Goal: Information Seeking & Learning: Learn about a topic

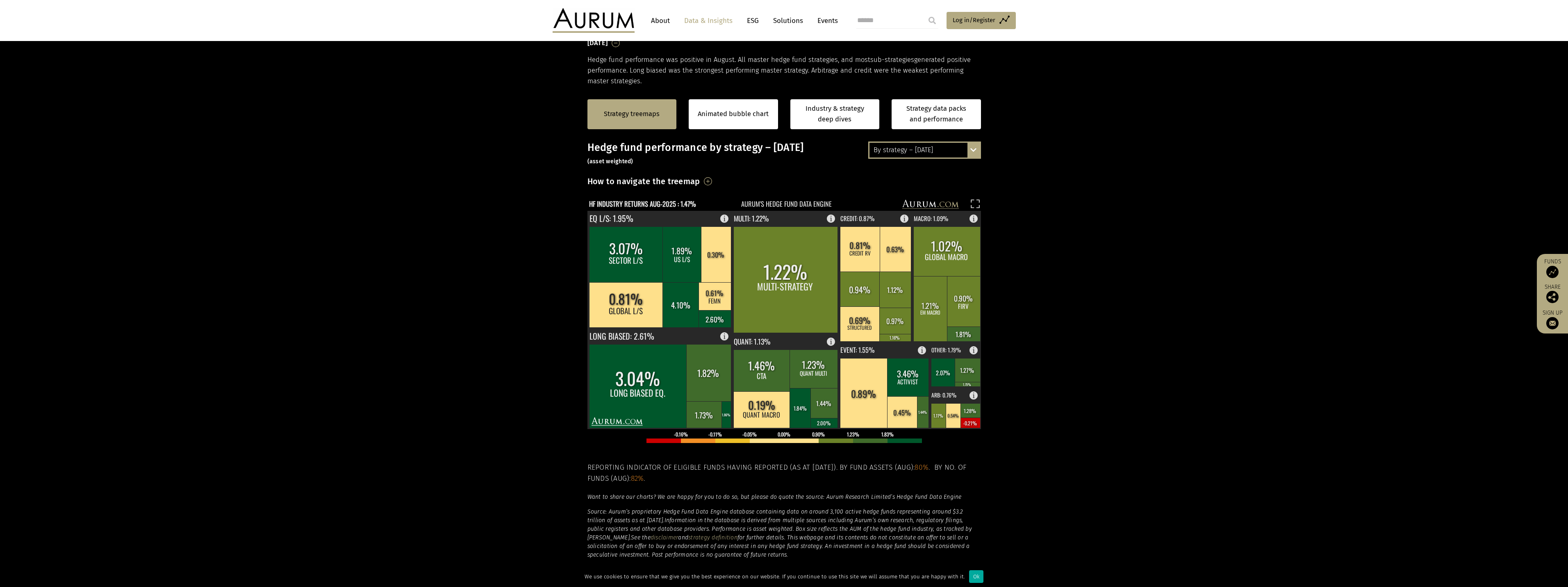
scroll to position [47, 0]
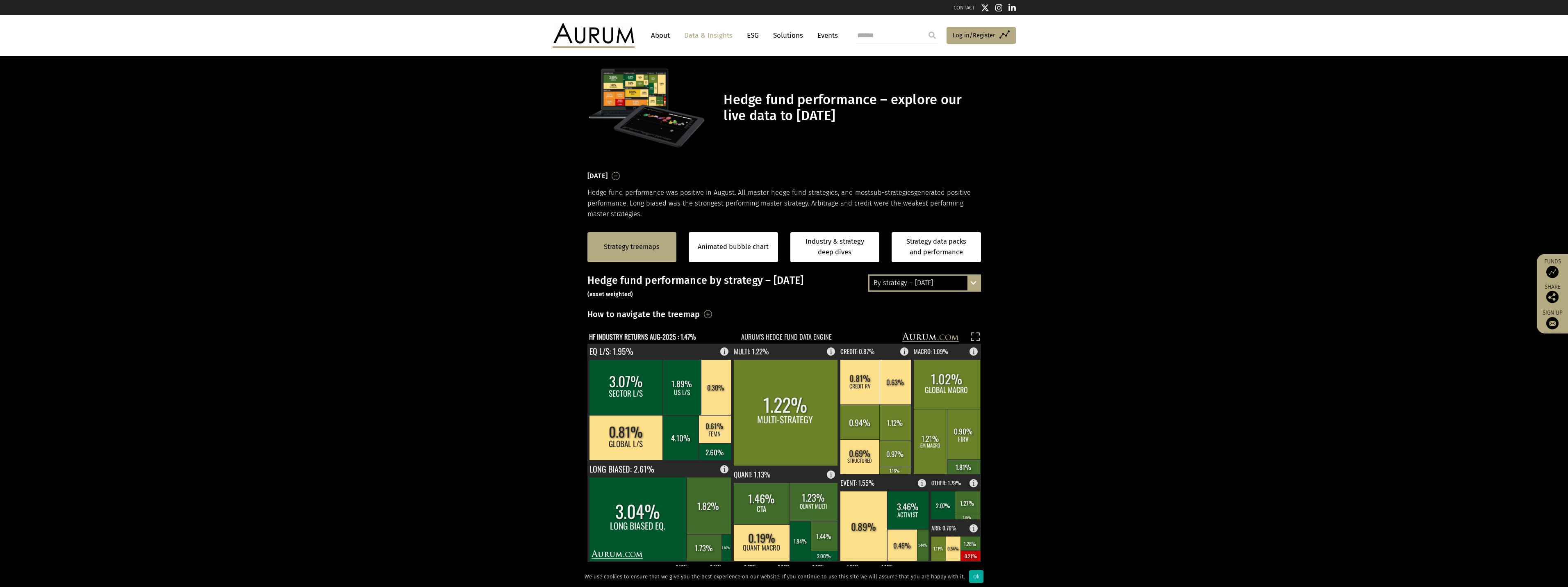
click at [652, 255] on div "Strategy treemaps" at bounding box center [632, 247] width 89 height 30
click at [979, 286] on div "By strategy – August 2025 By strategy – August 2025 By strategy – year to date …" at bounding box center [924, 283] width 113 height 17
click at [922, 324] on div "2016 – August 2025" at bounding box center [924, 328] width 110 height 15
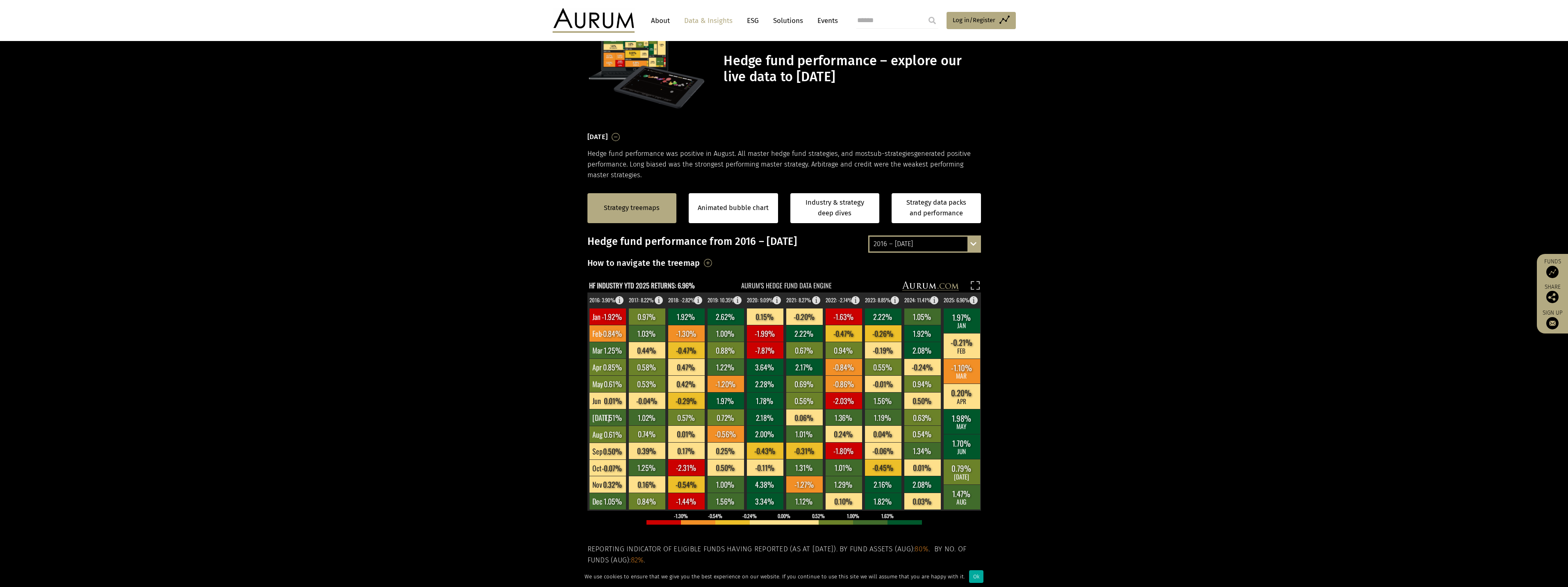
scroll to position [123, 0]
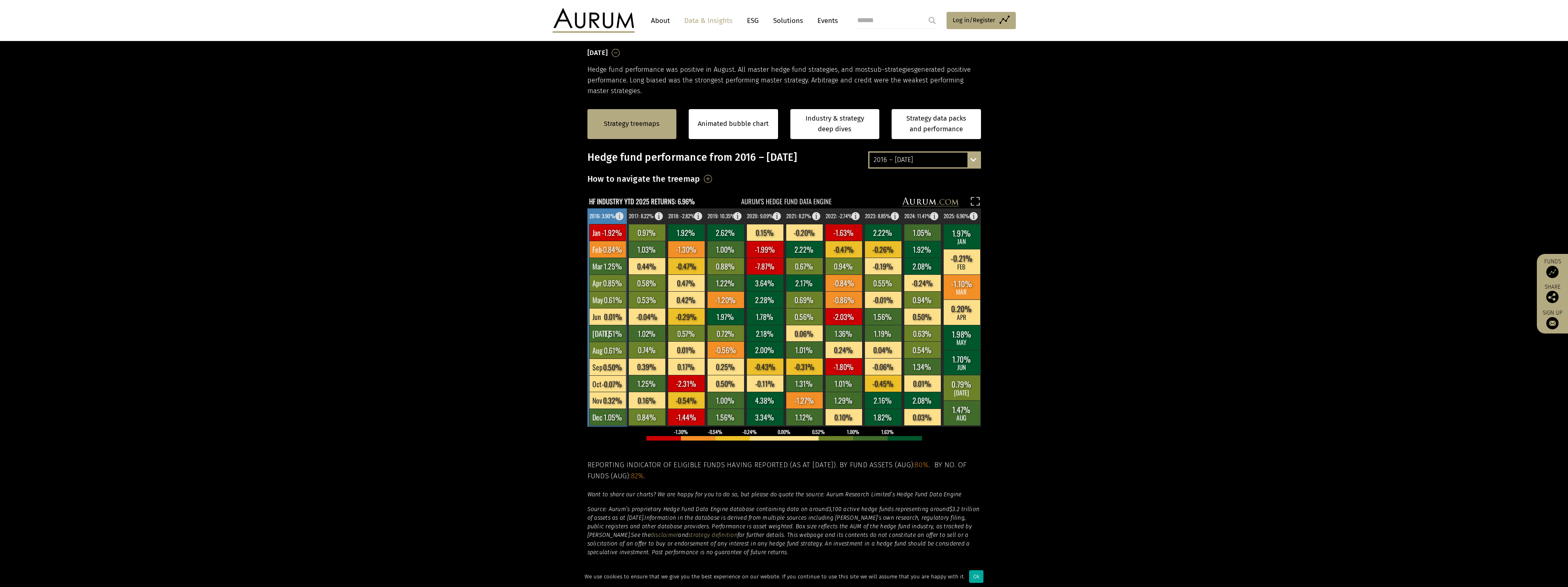
click at [621, 216] on rect at bounding box center [622, 214] width 10 height 12
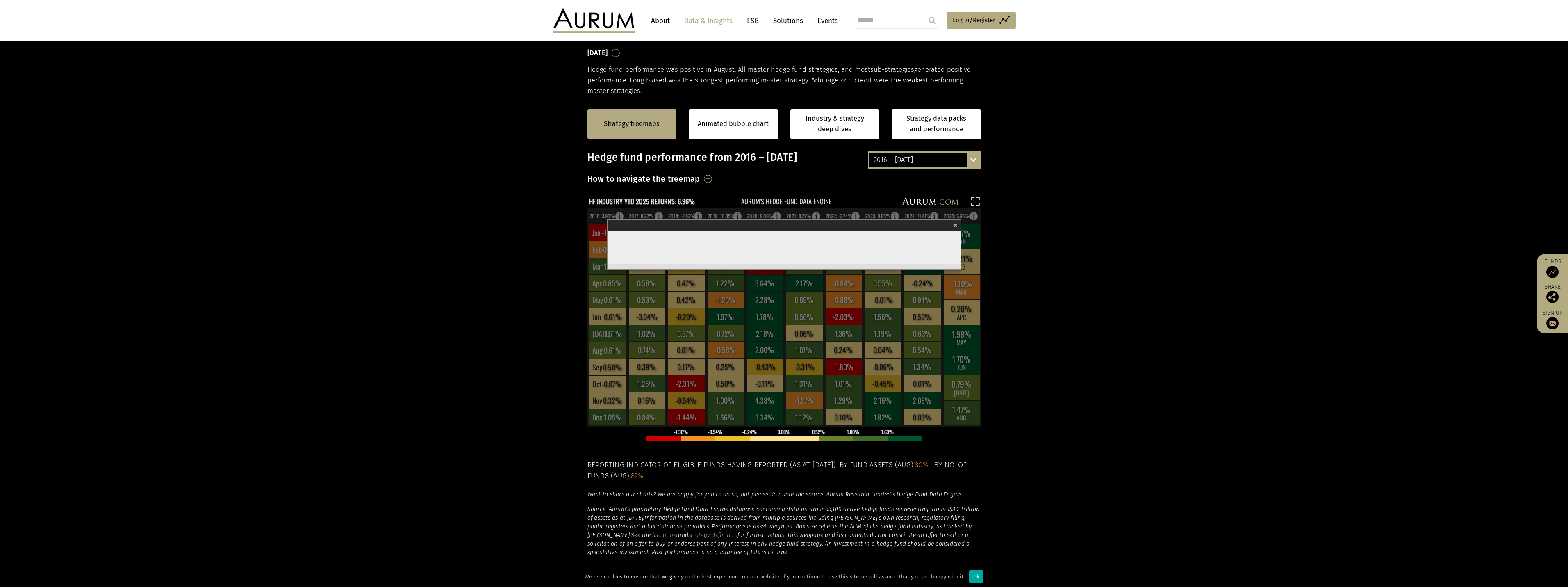
click at [621, 216] on rect at bounding box center [784, 317] width 394 height 218
click at [1043, 223] on section "Strategy treemaps Animated bubble chart Industry & strategy deep dives Strategy…" at bounding box center [784, 353] width 1568 height 513
click at [1037, 429] on section "Strategy treemaps Animated bubble chart Industry & strategy deep dives Strategy…" at bounding box center [784, 353] width 1568 height 513
click at [621, 215] on rect at bounding box center [784, 317] width 394 height 218
click at [956, 227] on span "×" at bounding box center [955, 224] width 4 height 9
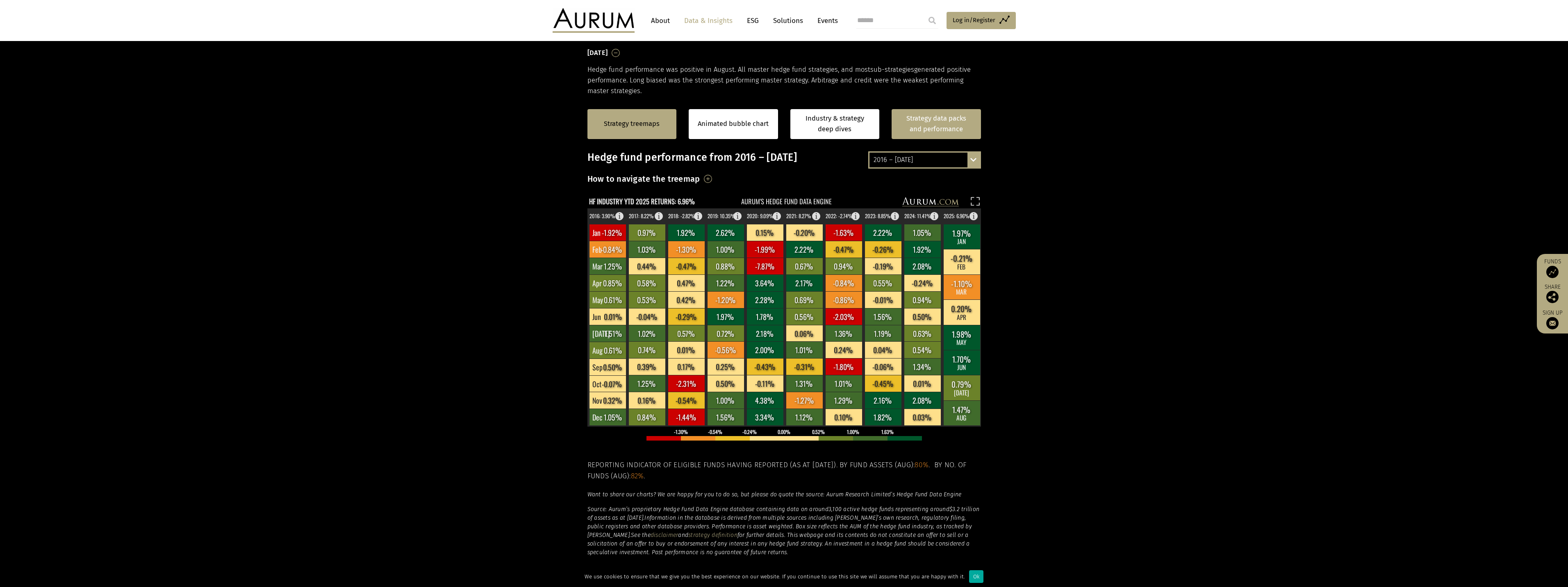
click at [936, 127] on link "Strategy data packs and performance" at bounding box center [936, 124] width 89 height 30
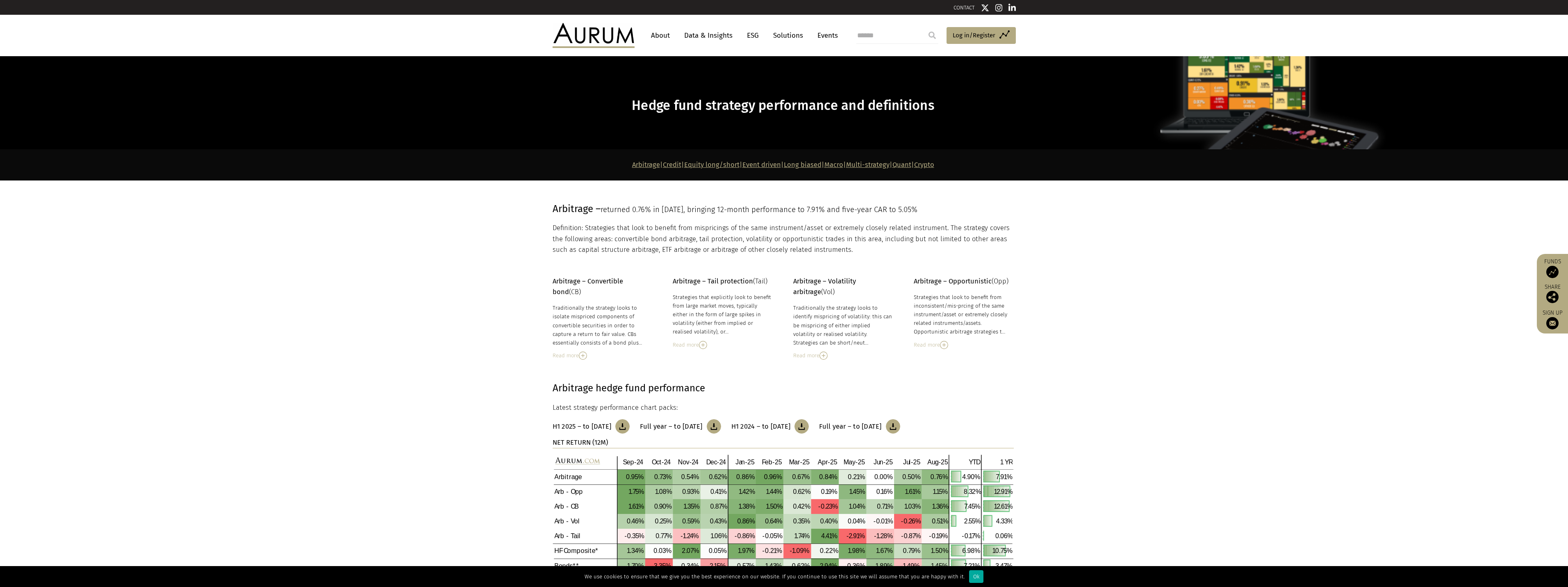
click at [934, 164] on link "Crypto" at bounding box center [924, 164] width 20 height 8
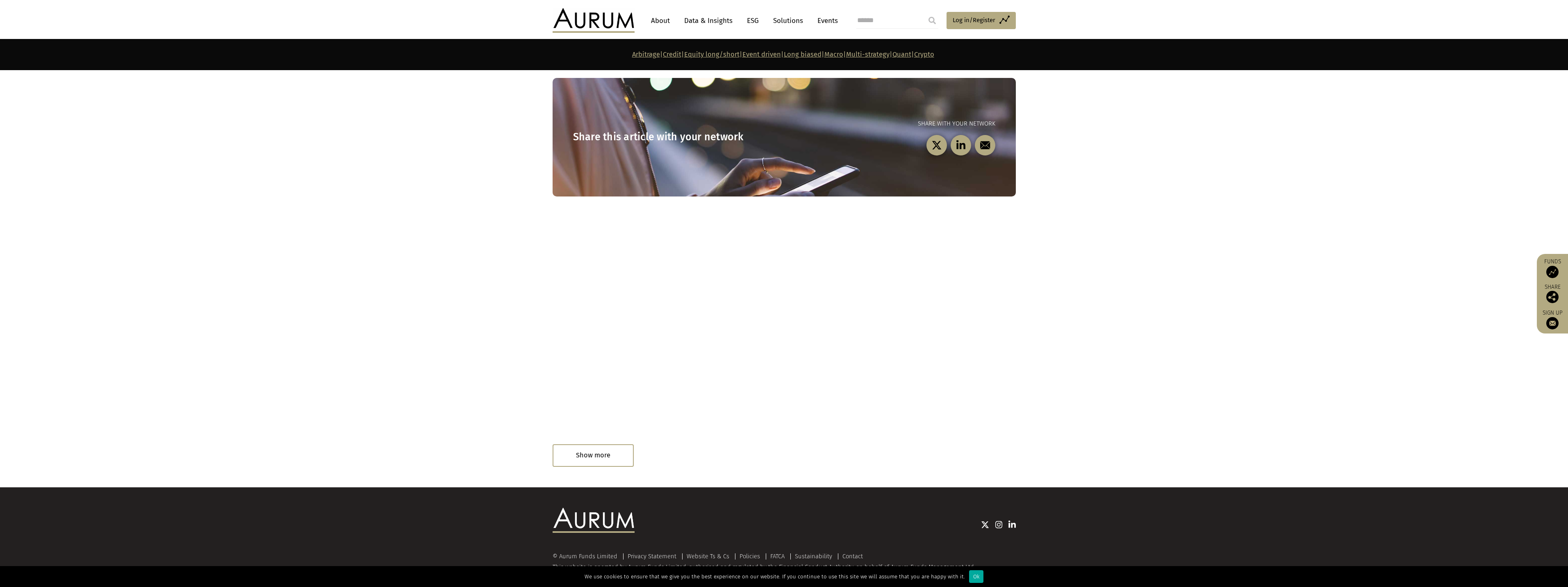
scroll to position [4322, 0]
click at [710, 18] on link "Data & Insights" at bounding box center [708, 21] width 57 height 15
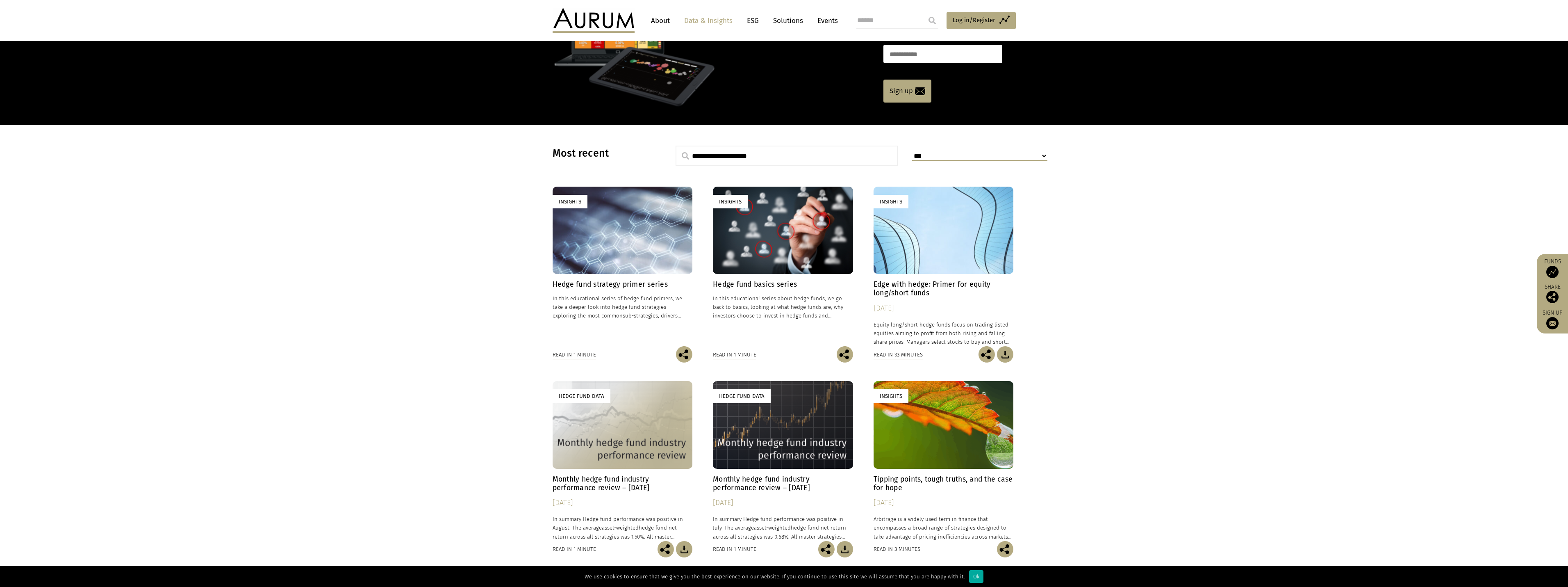
scroll to position [279, 0]
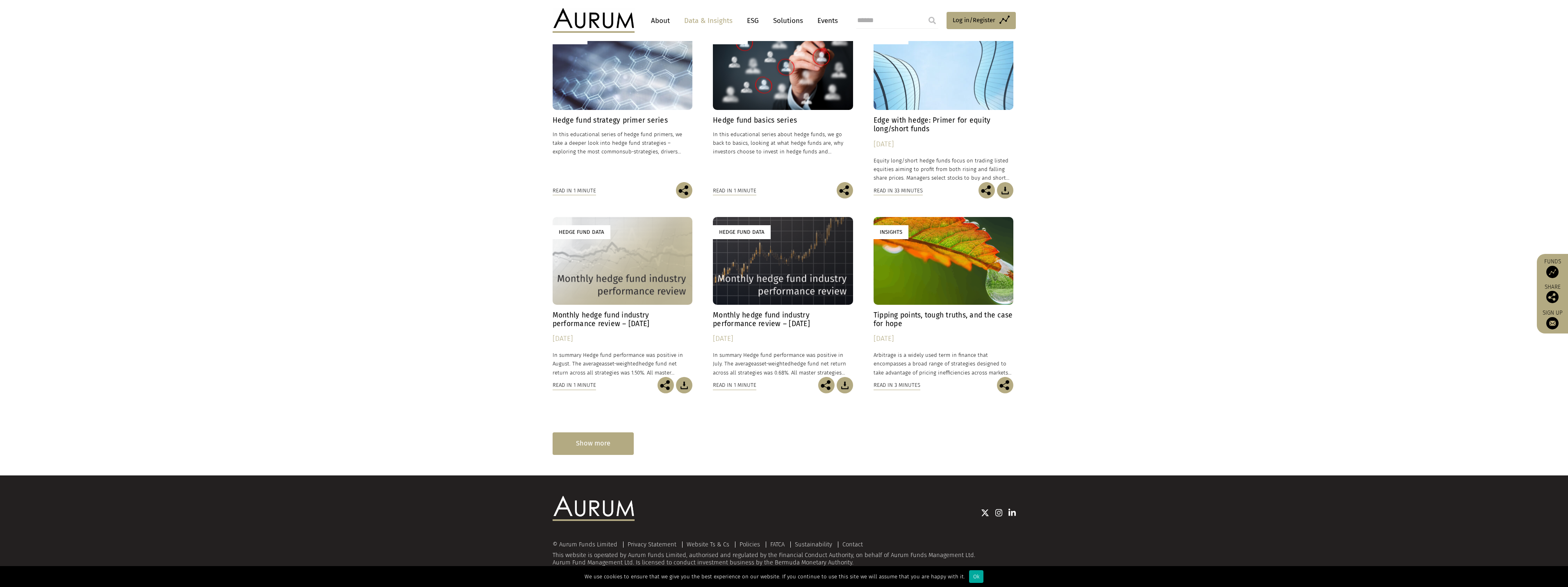
click at [583, 442] on div "Show more" at bounding box center [593, 443] width 81 height 23
